Goal: Navigation & Orientation: Find specific page/section

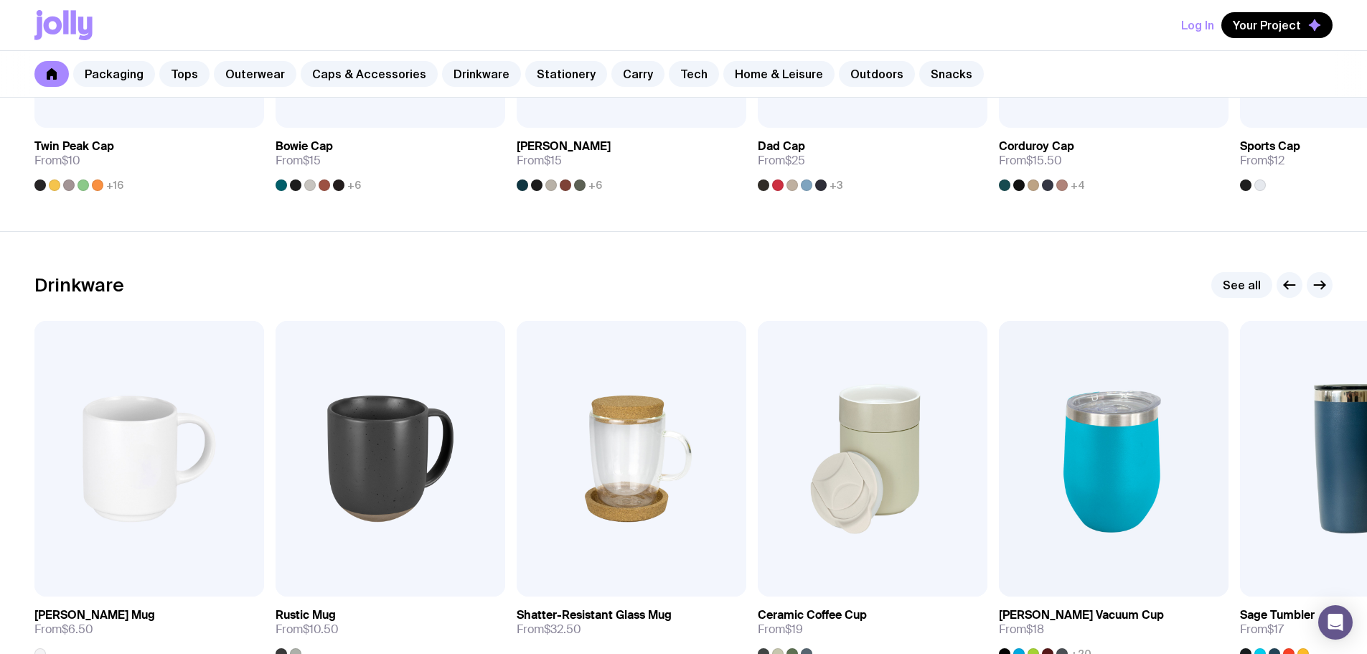
scroll to position [1938, 0]
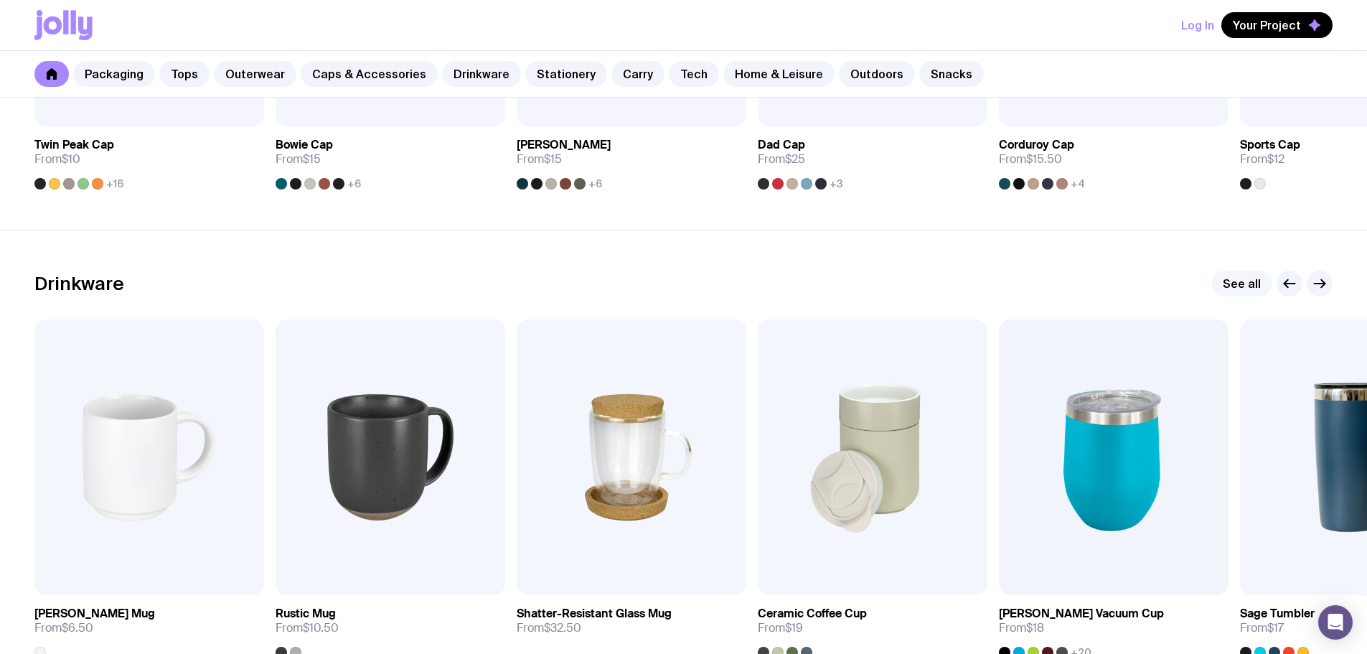
click at [1244, 284] on link "See all" at bounding box center [1242, 284] width 61 height 26
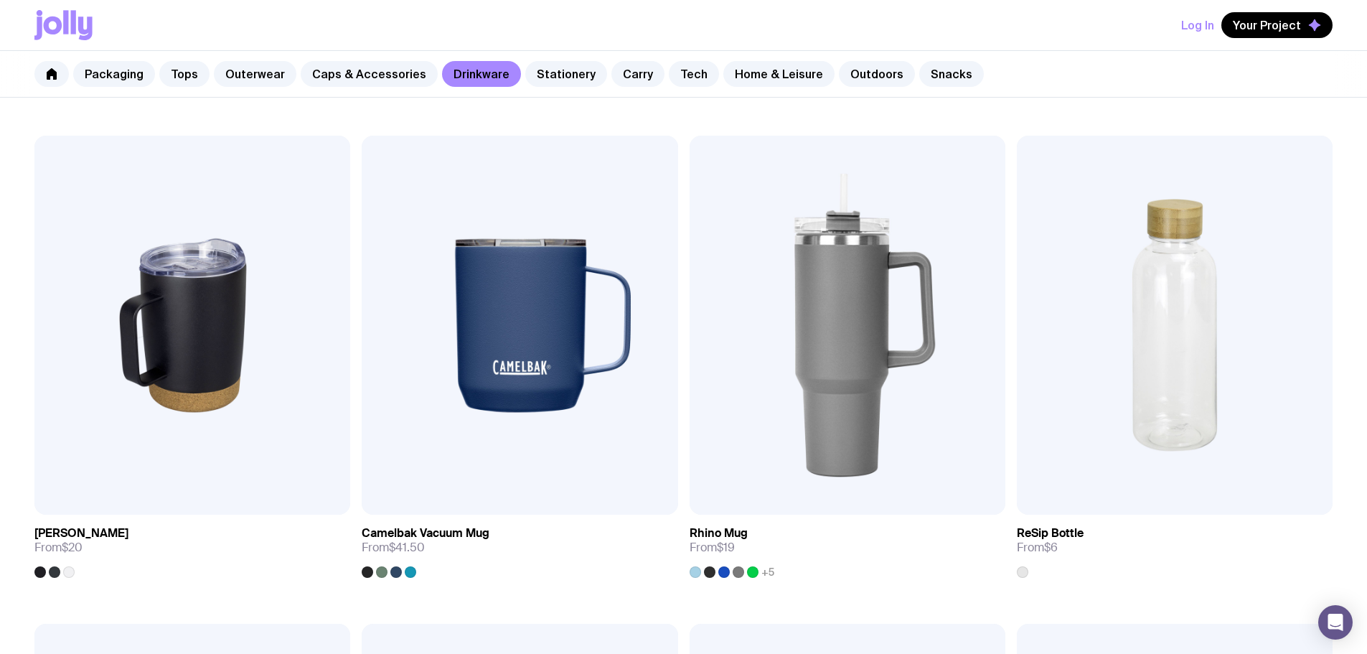
scroll to position [1220, 0]
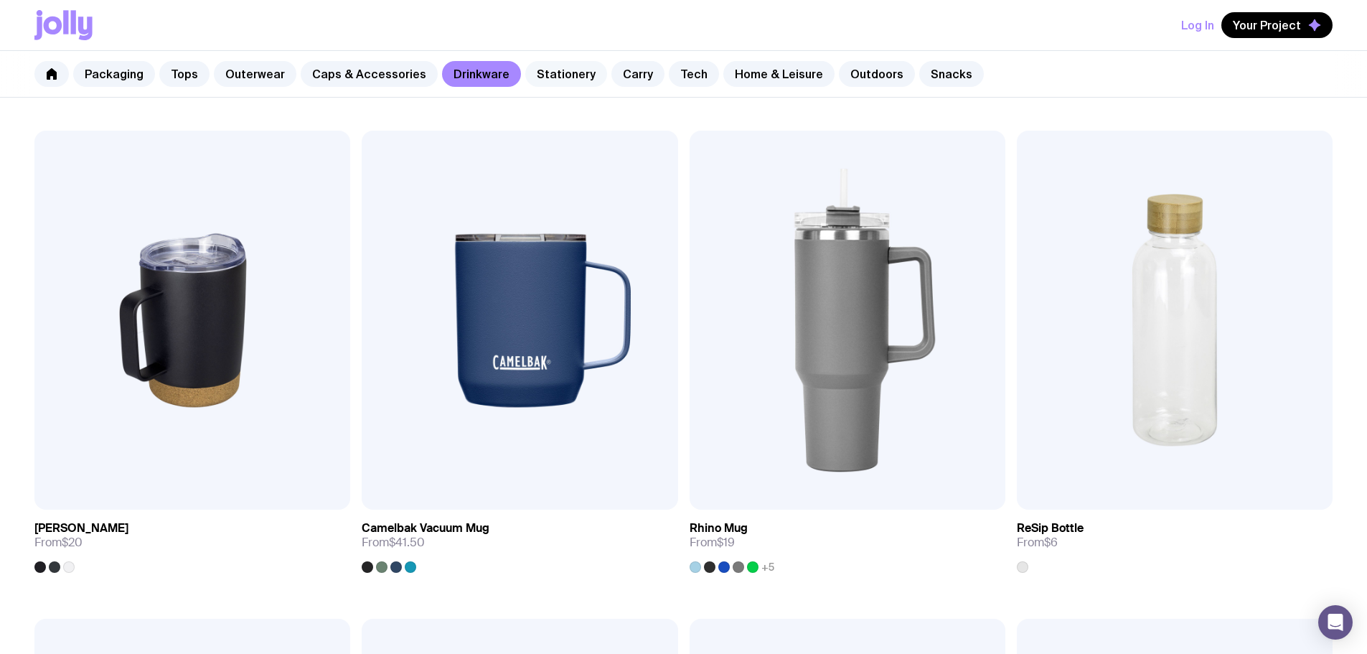
click at [559, 73] on link "Stationery" at bounding box center [566, 74] width 82 height 26
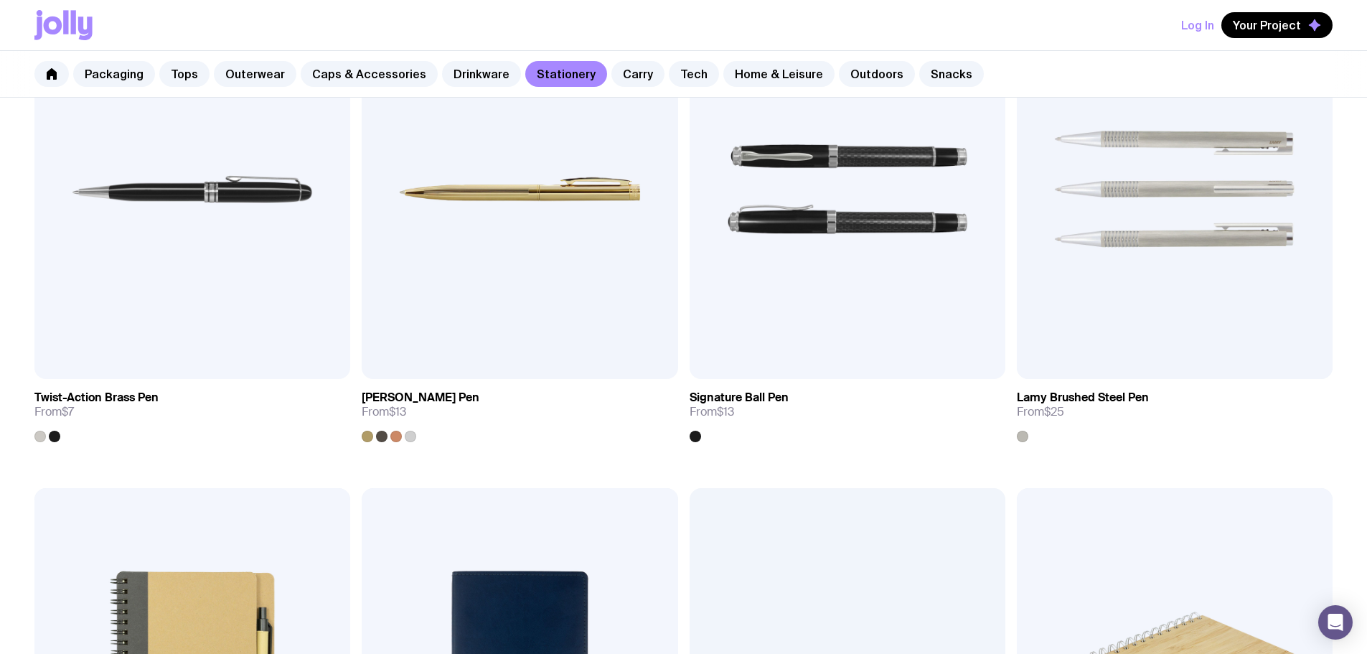
scroll to position [861, 0]
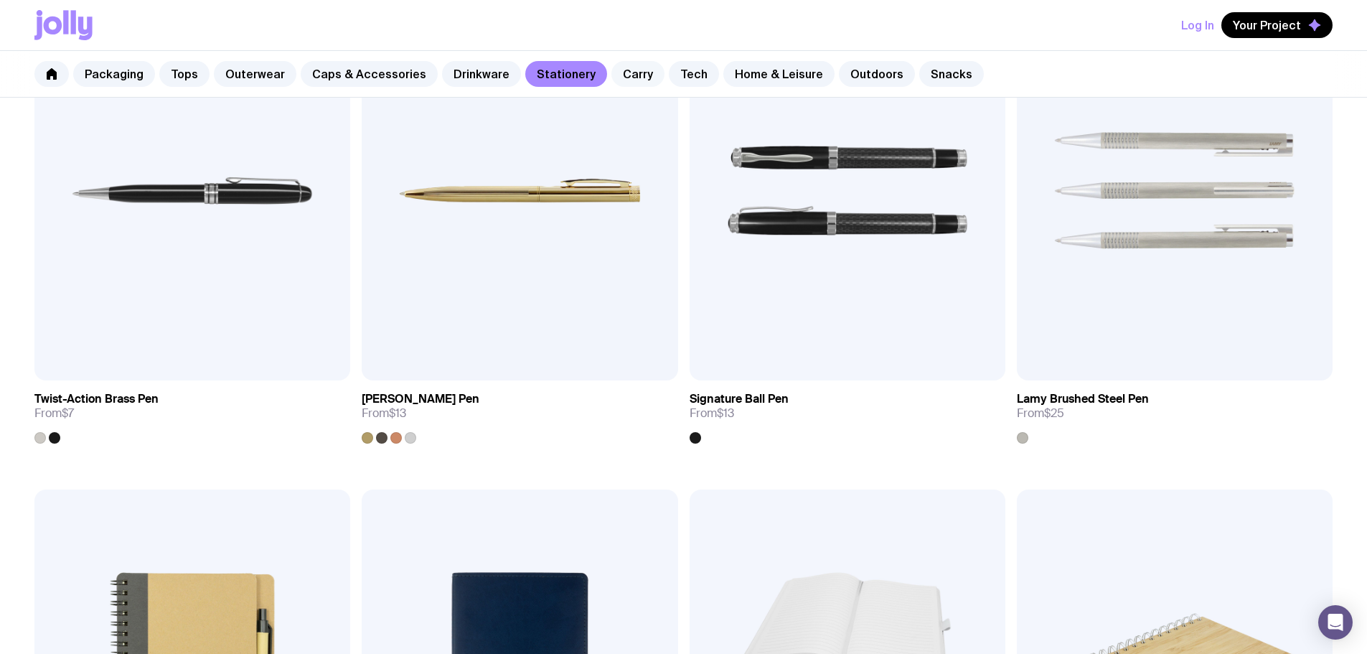
click at [627, 69] on link "Carry" at bounding box center [638, 74] width 53 height 26
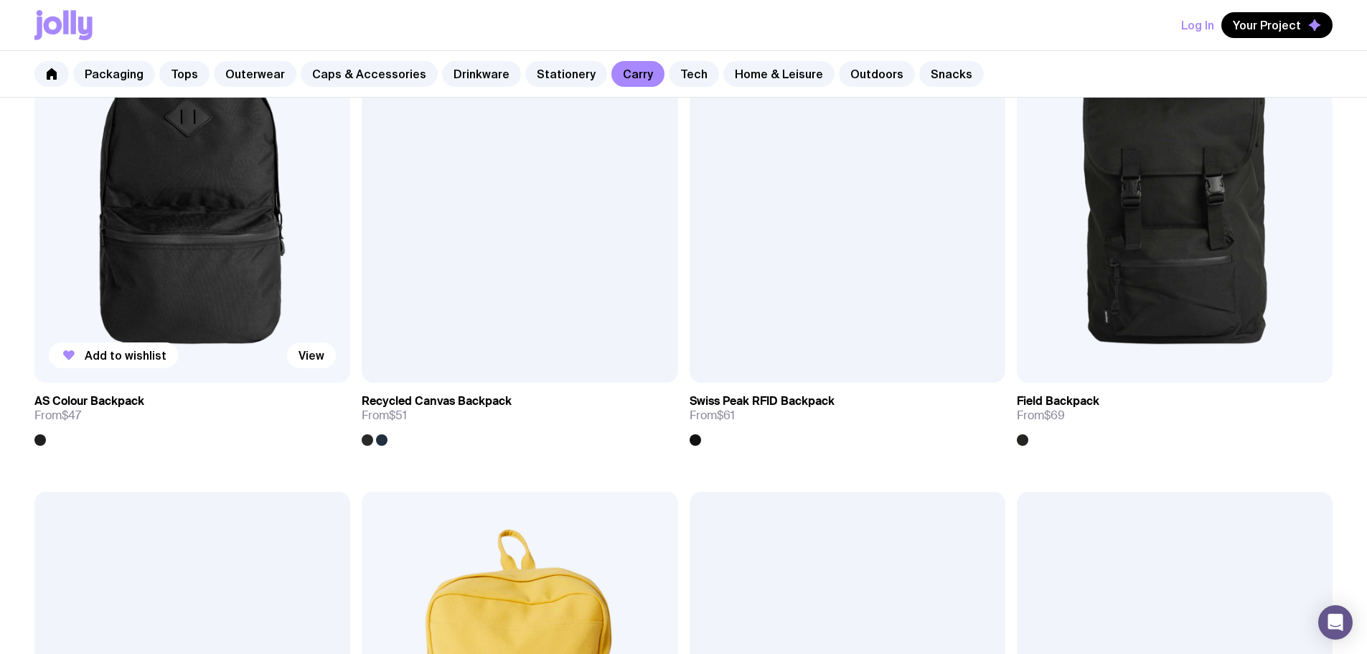
scroll to position [1364, 0]
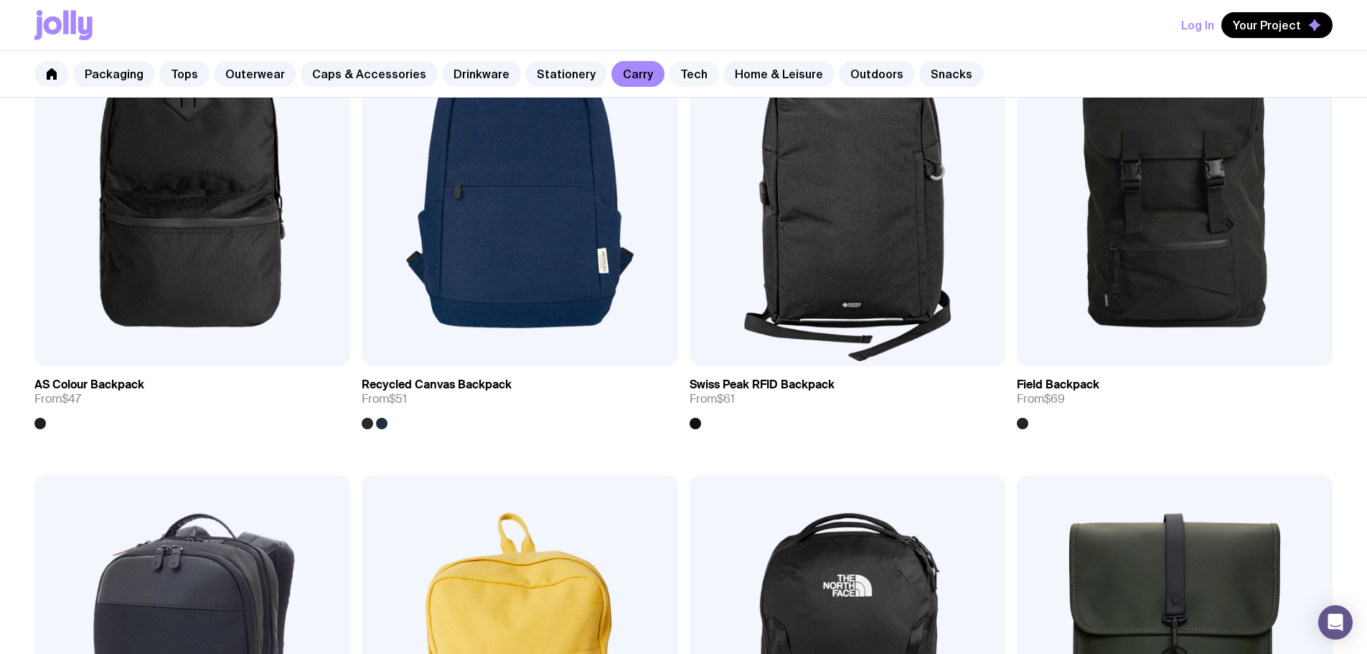
click at [683, 81] on link "Tech" at bounding box center [694, 74] width 50 height 26
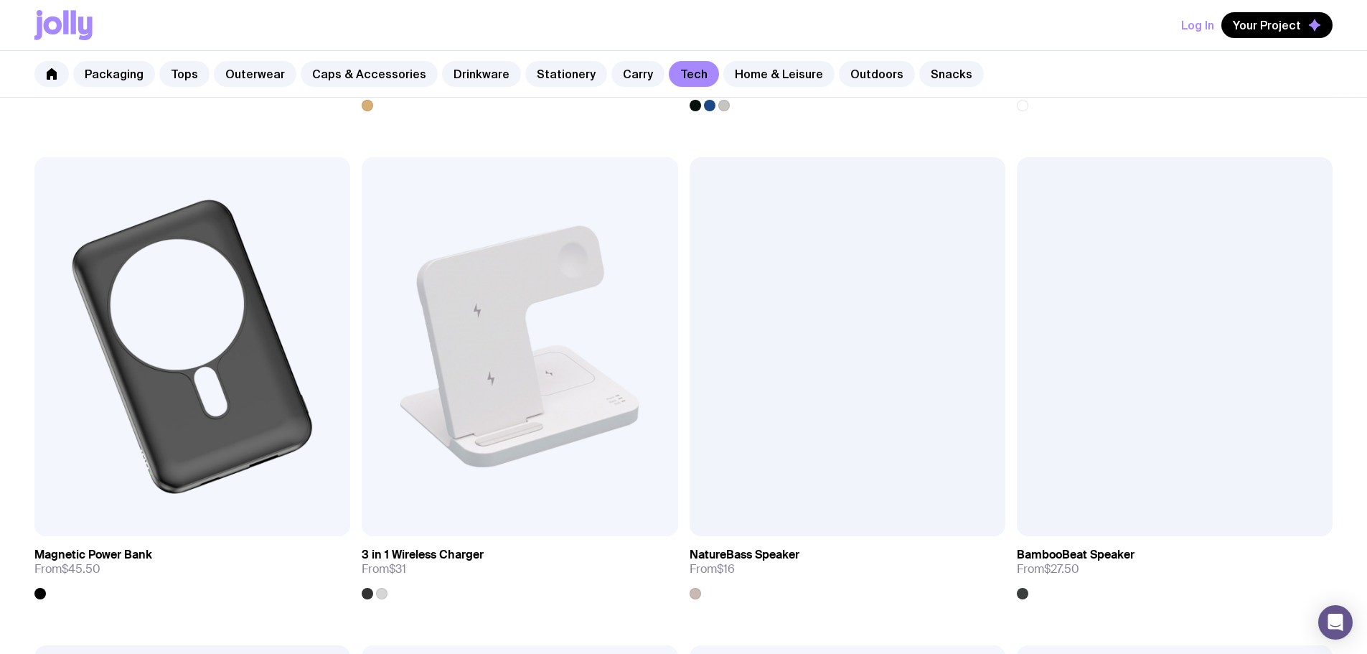
scroll to position [1220, 0]
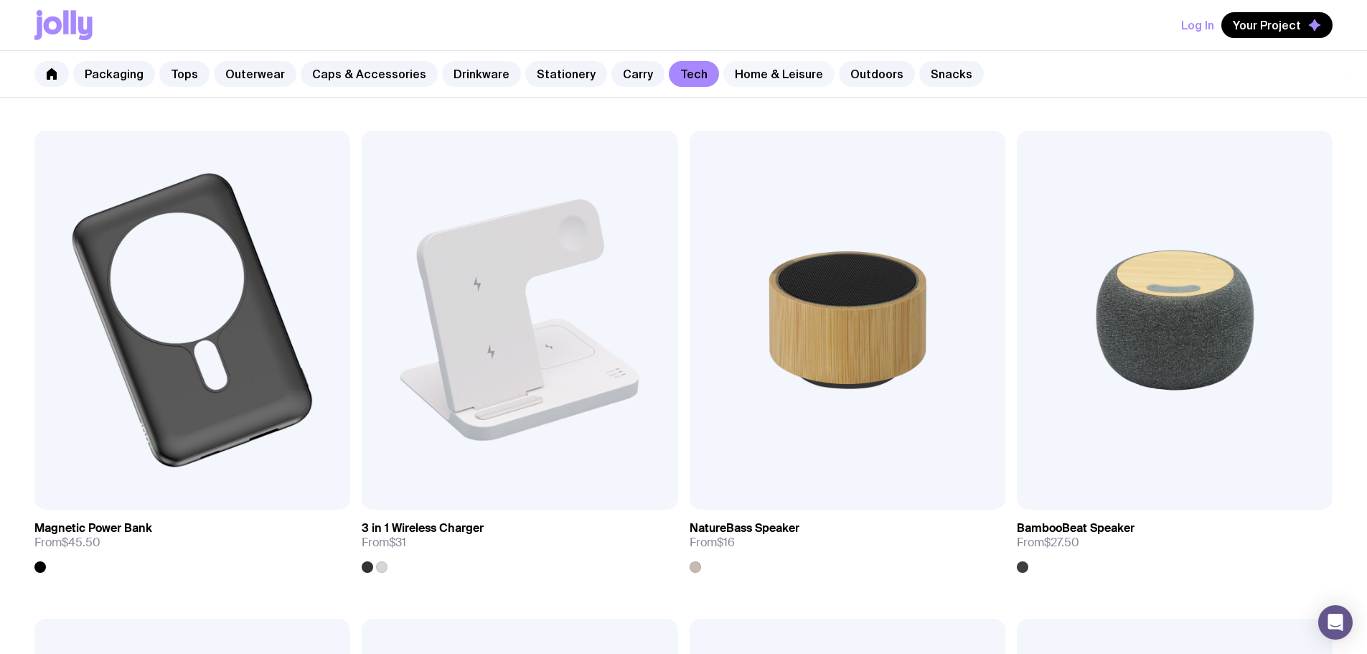
click at [751, 78] on link "Home & Leisure" at bounding box center [779, 74] width 111 height 26
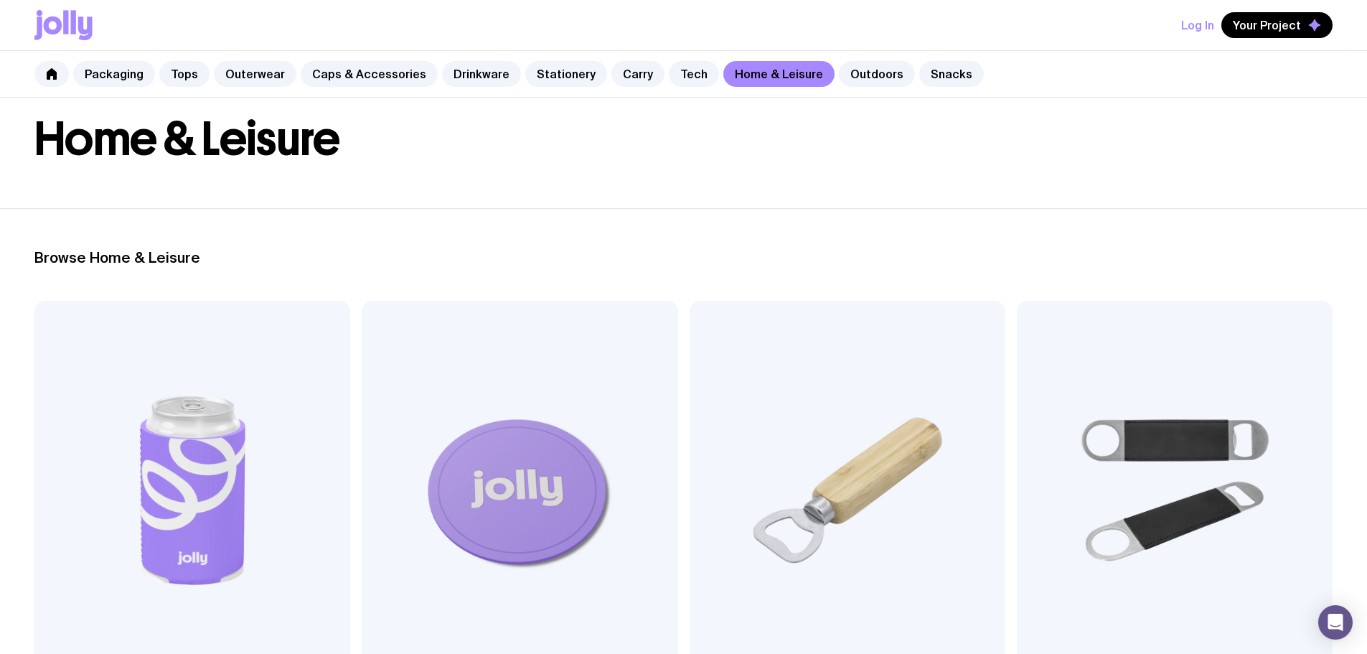
scroll to position [72, 0]
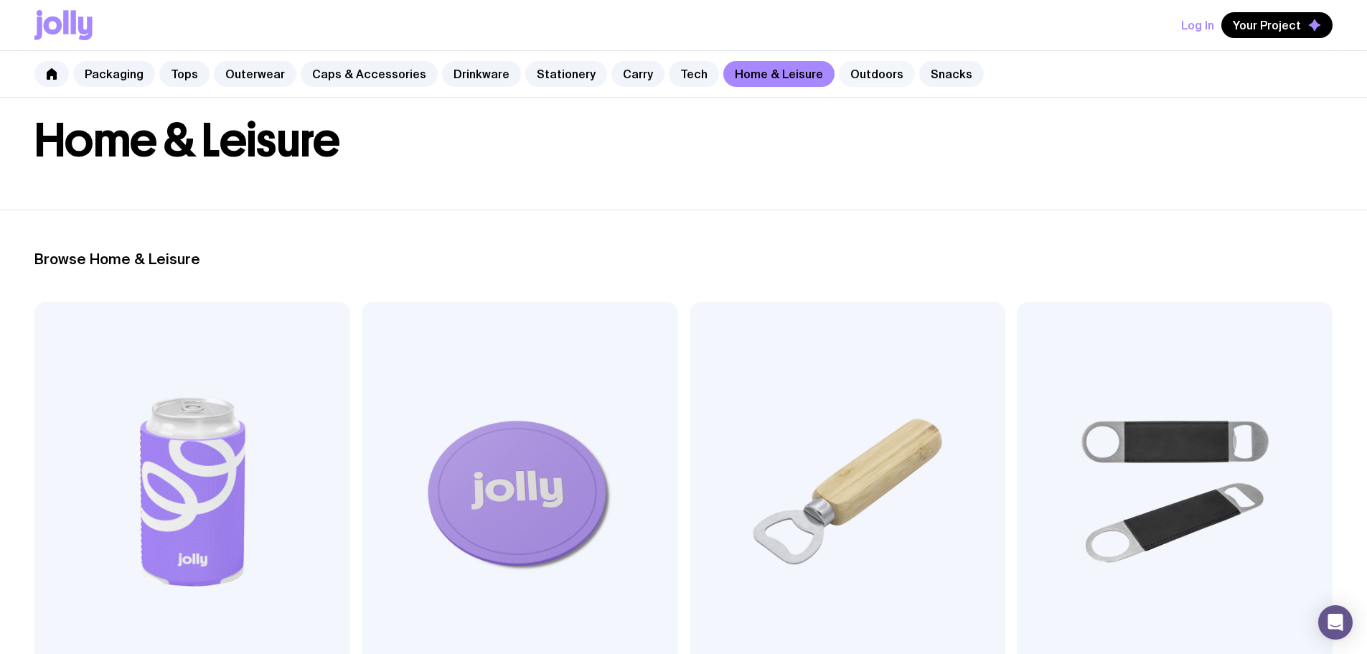
click at [862, 78] on link "Outdoors" at bounding box center [877, 74] width 76 height 26
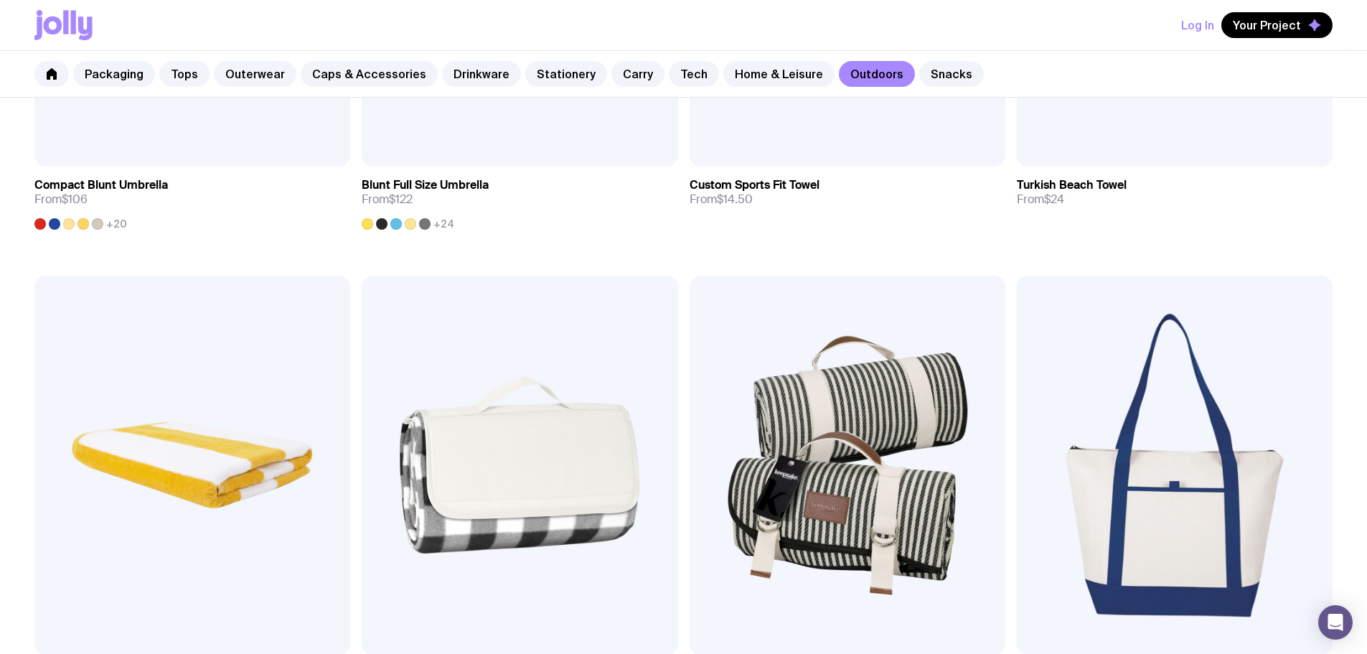
scroll to position [1077, 0]
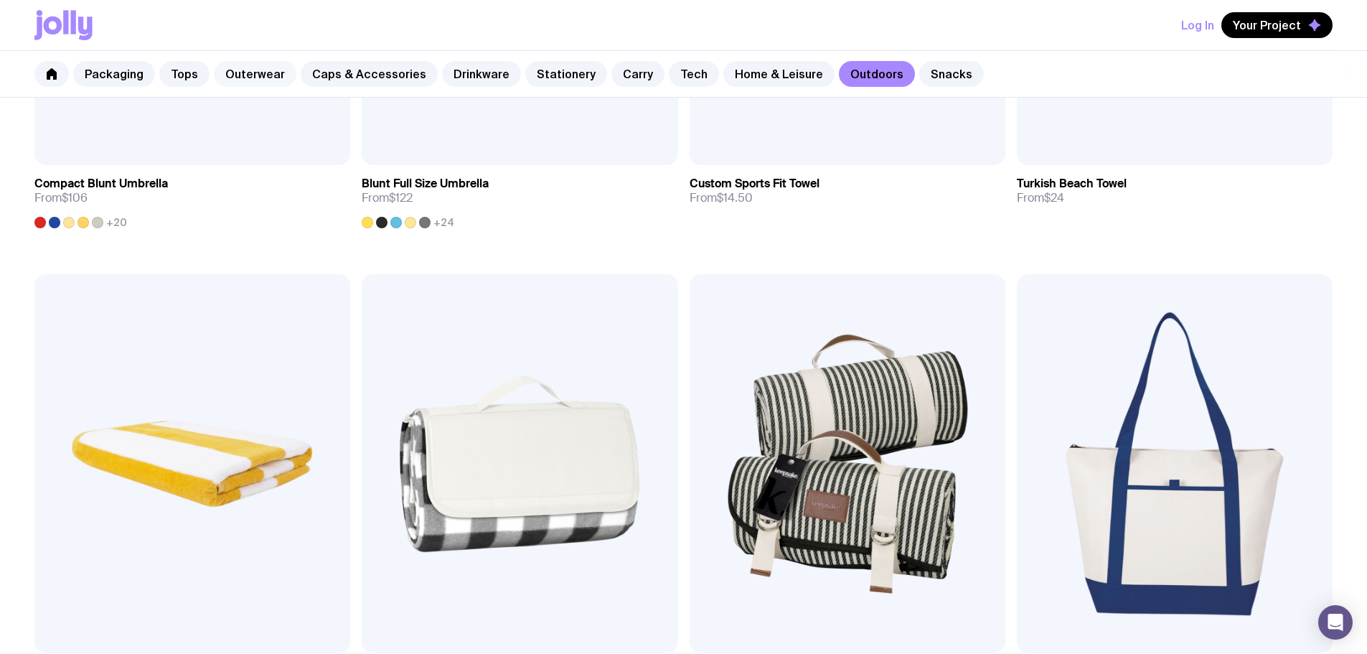
click at [228, 72] on link "Outerwear" at bounding box center [255, 74] width 83 height 26
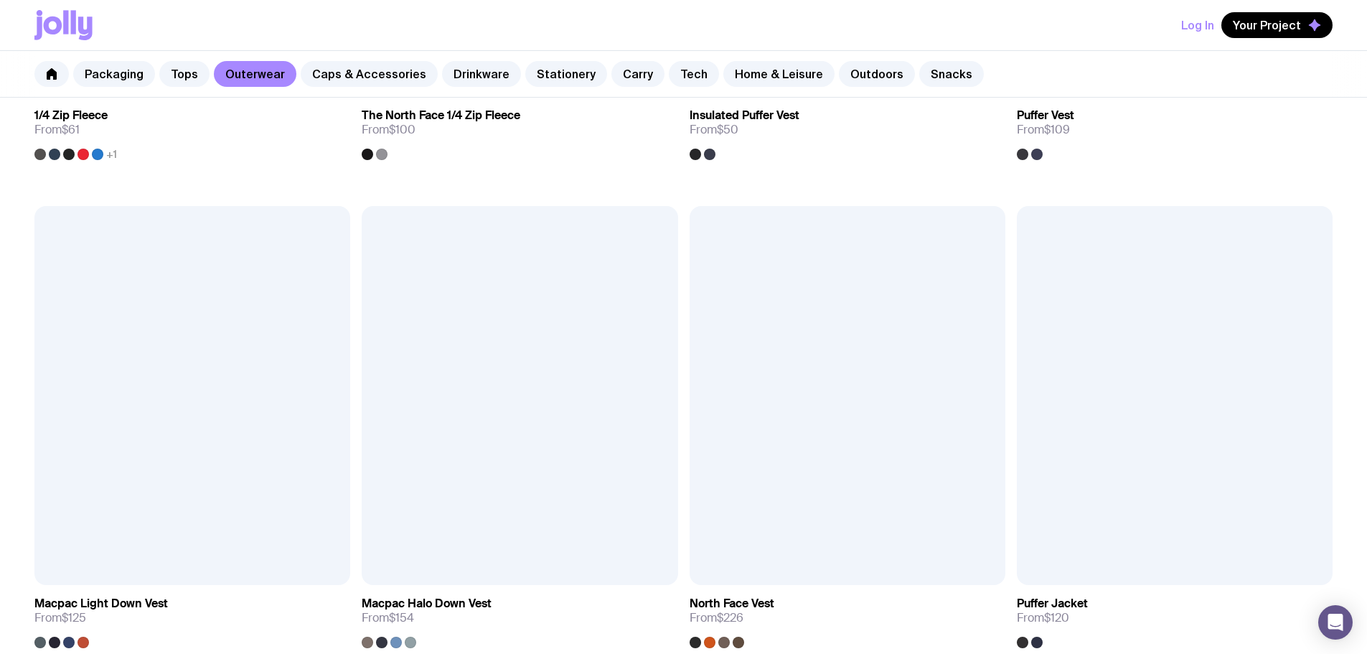
scroll to position [1149, 0]
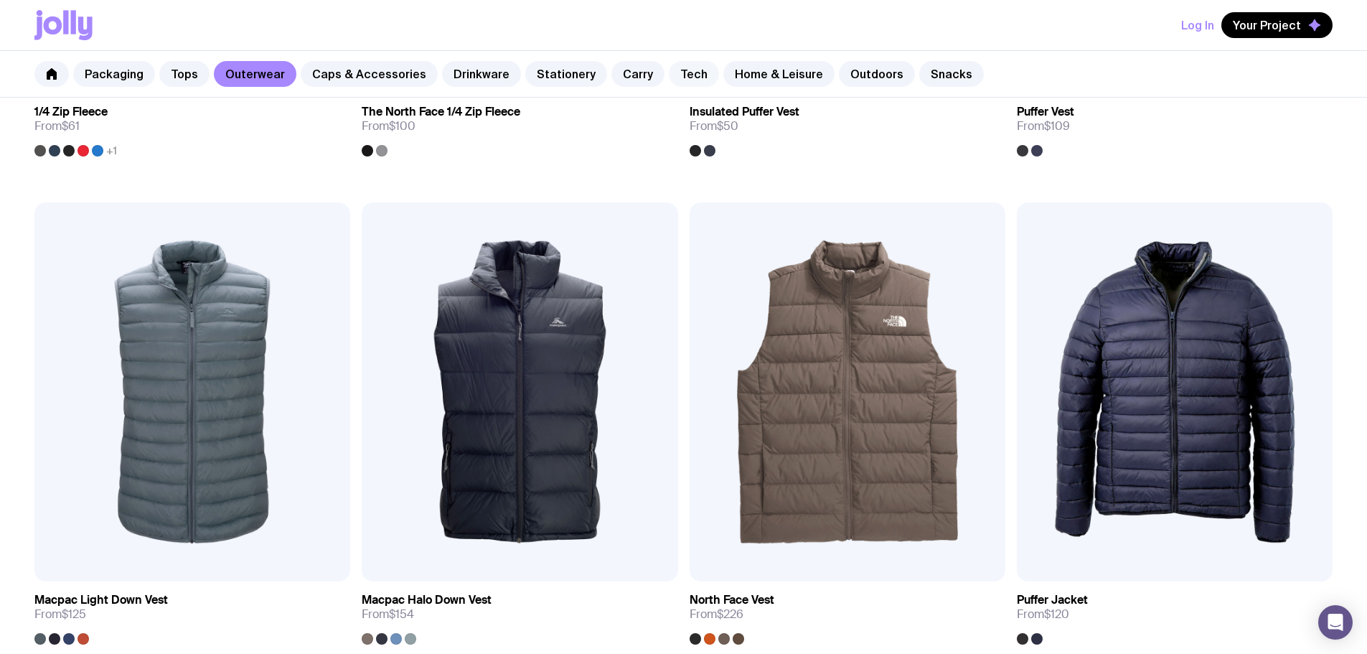
click at [669, 71] on link "Tech" at bounding box center [694, 74] width 50 height 26
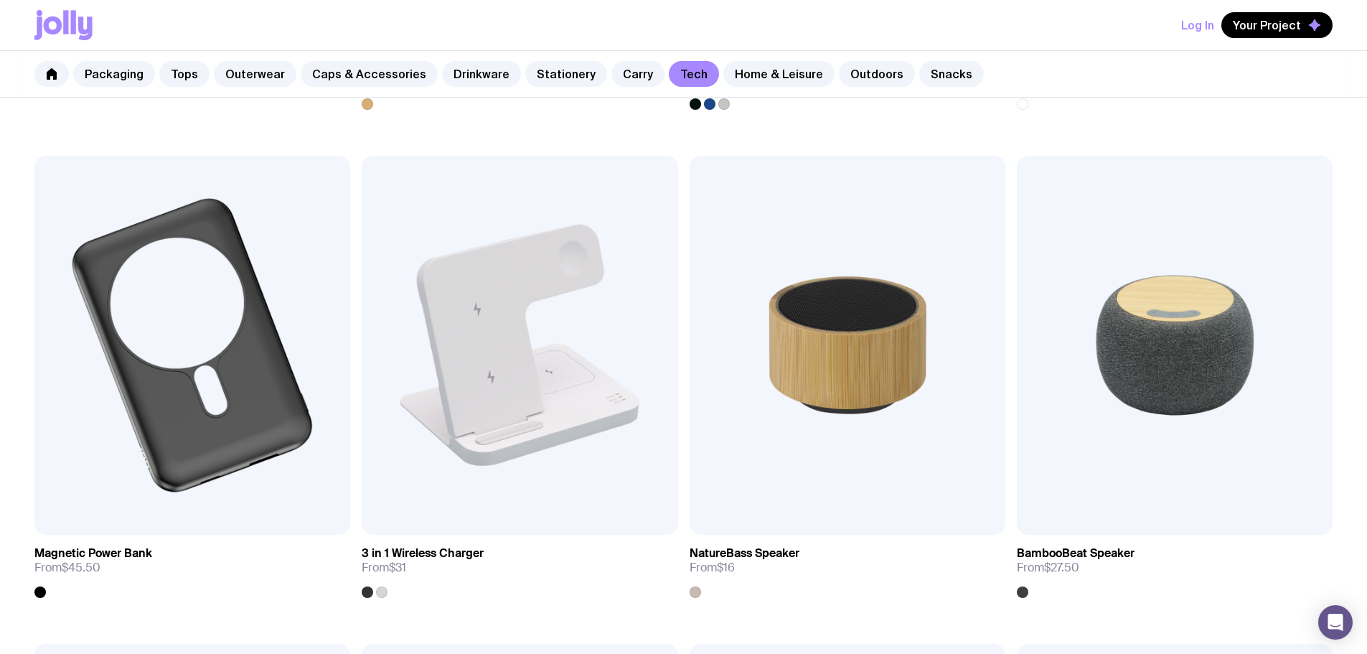
scroll to position [1220, 0]
